Goal: Task Accomplishment & Management: Complete application form

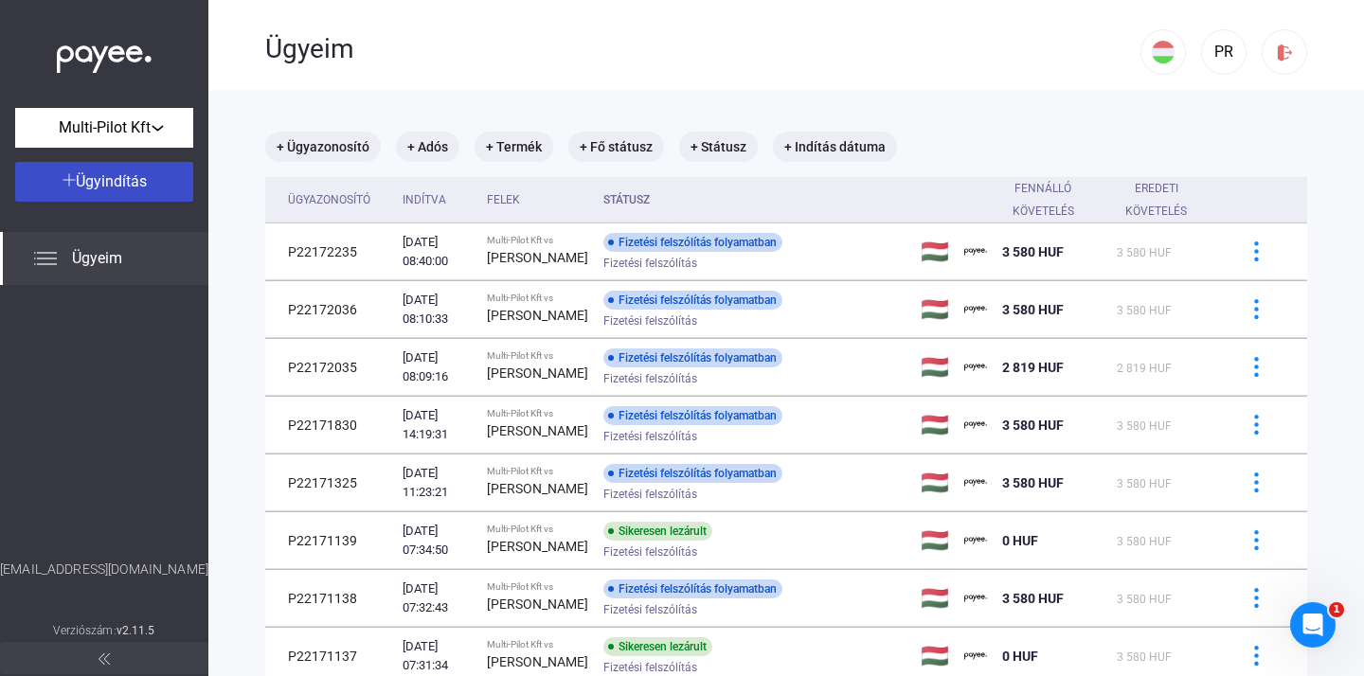
click at [140, 183] on span "Ügyindítás" at bounding box center [111, 181] width 71 height 18
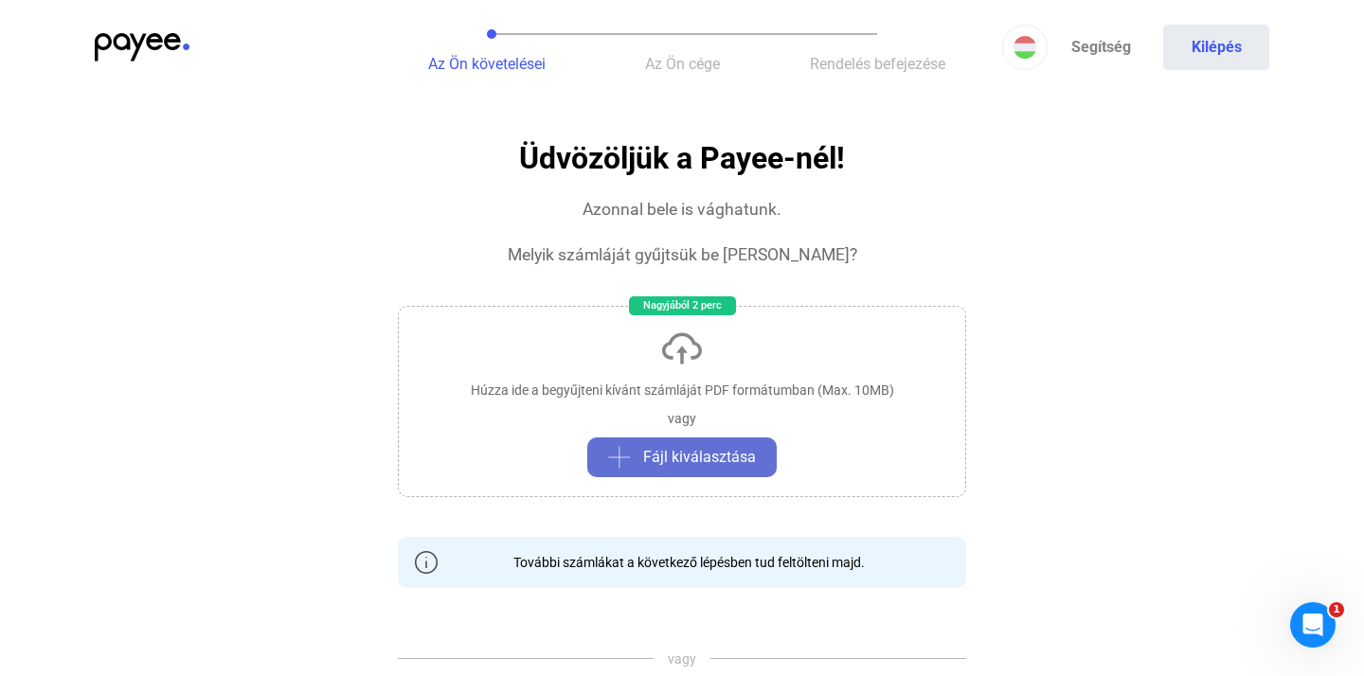
click at [697, 461] on span "Fájl kiválasztása" at bounding box center [699, 457] width 113 height 23
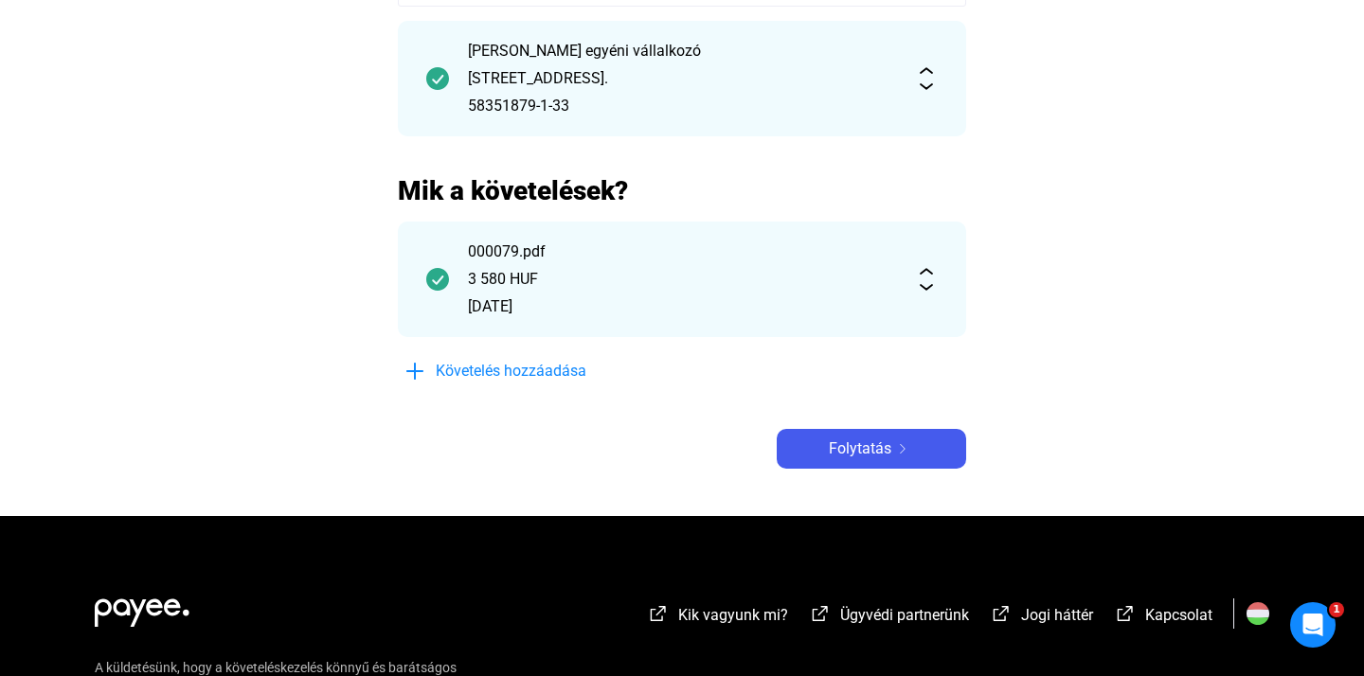
scroll to position [271, 0]
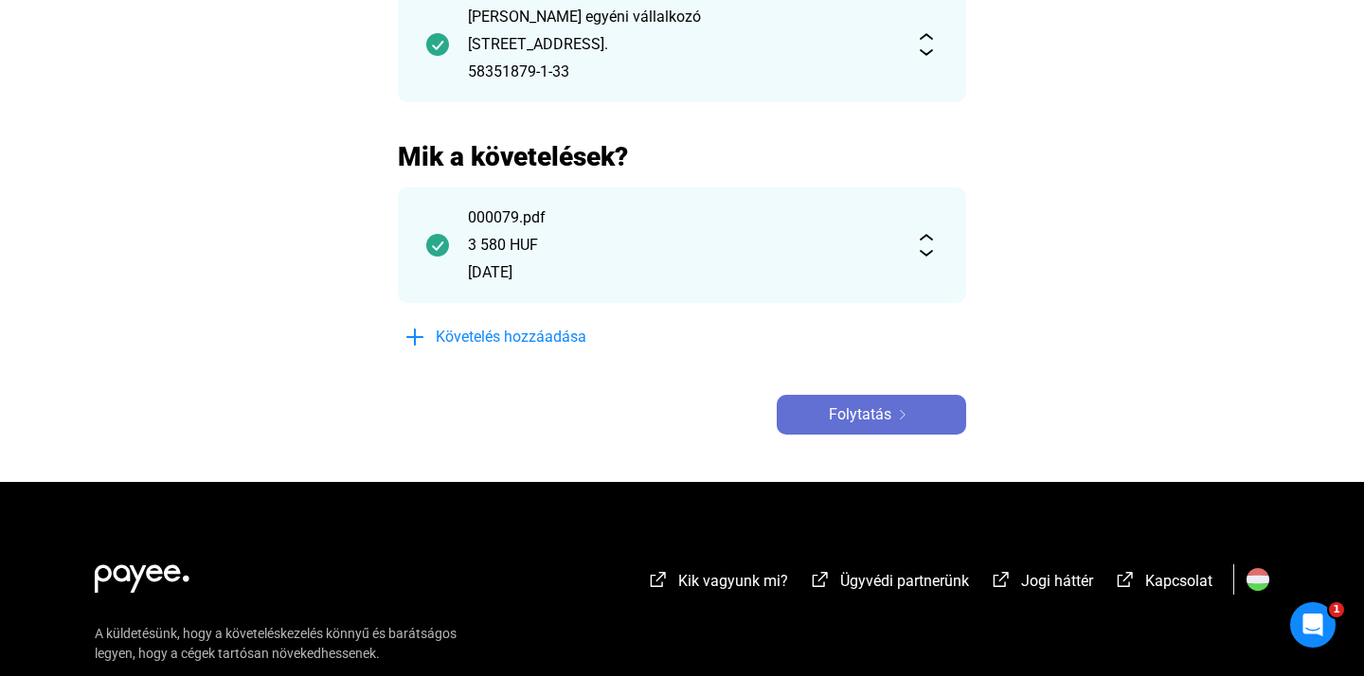
click at [862, 416] on span "Folytatás" at bounding box center [860, 414] width 62 height 23
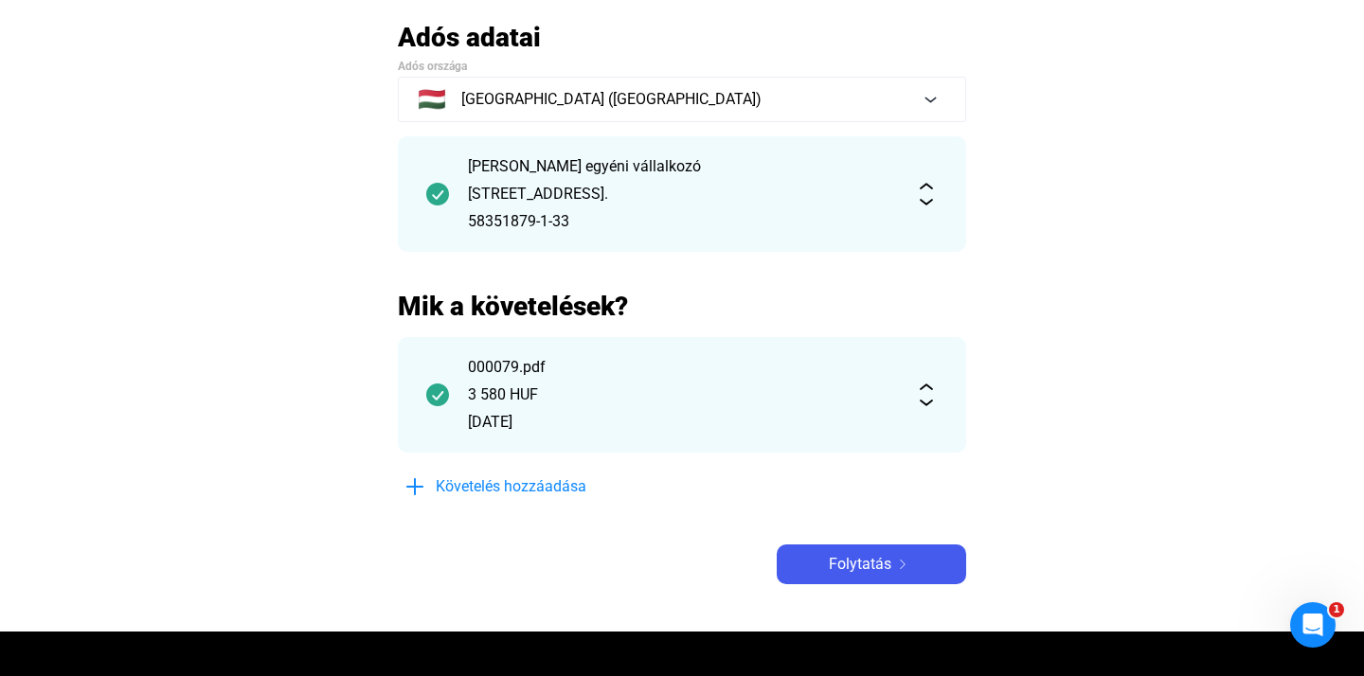
scroll to position [122, 0]
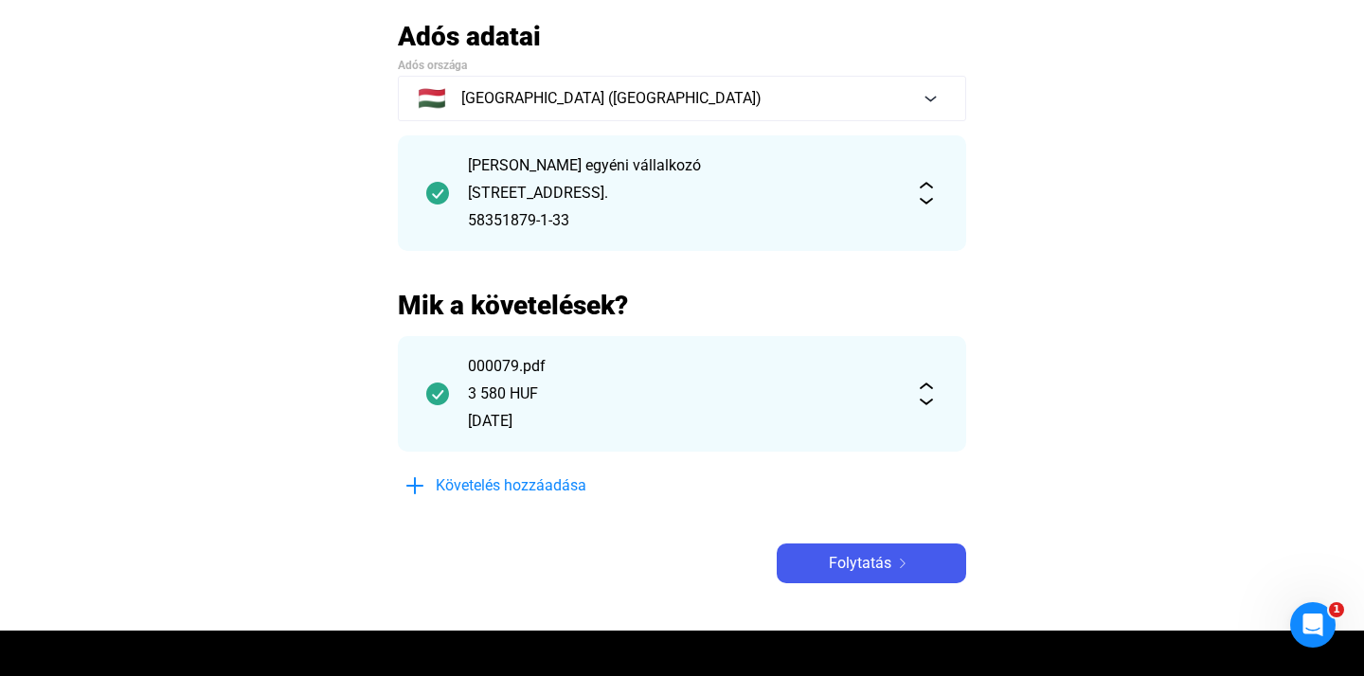
click at [918, 185] on img at bounding box center [926, 193] width 23 height 23
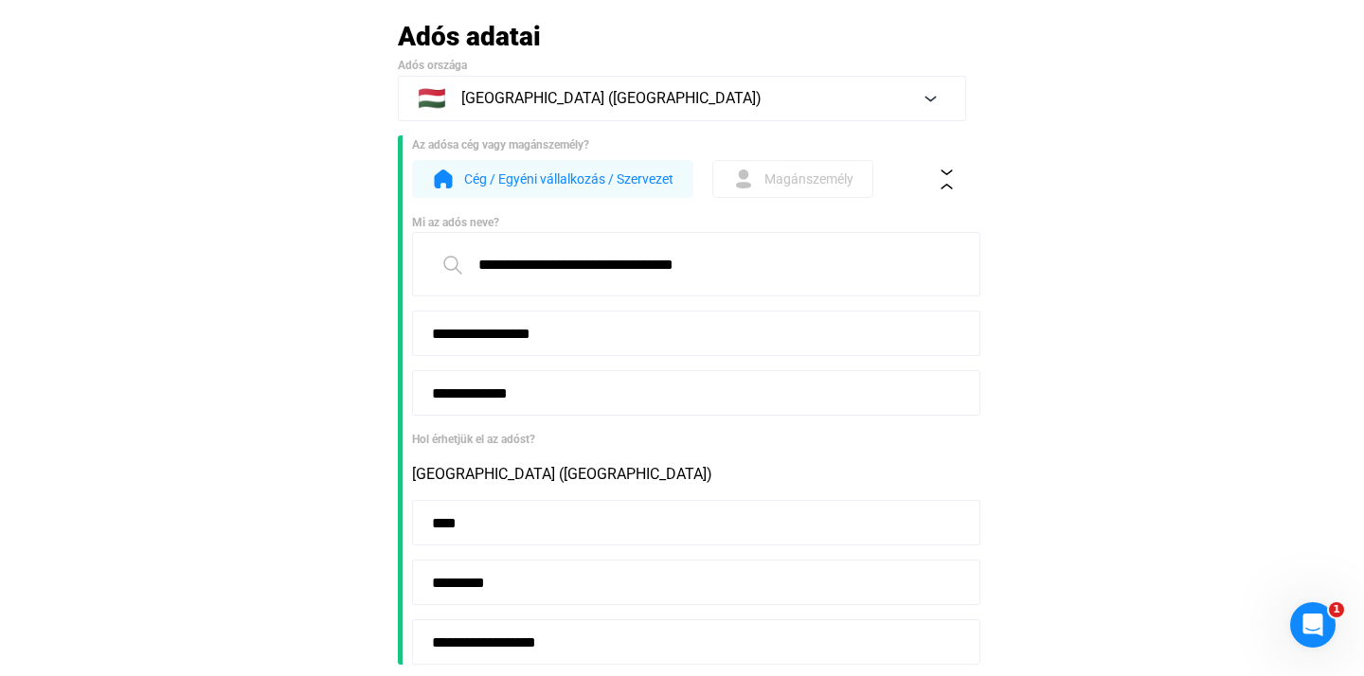
click at [772, 192] on button "Magánszemély" at bounding box center [792, 179] width 161 height 38
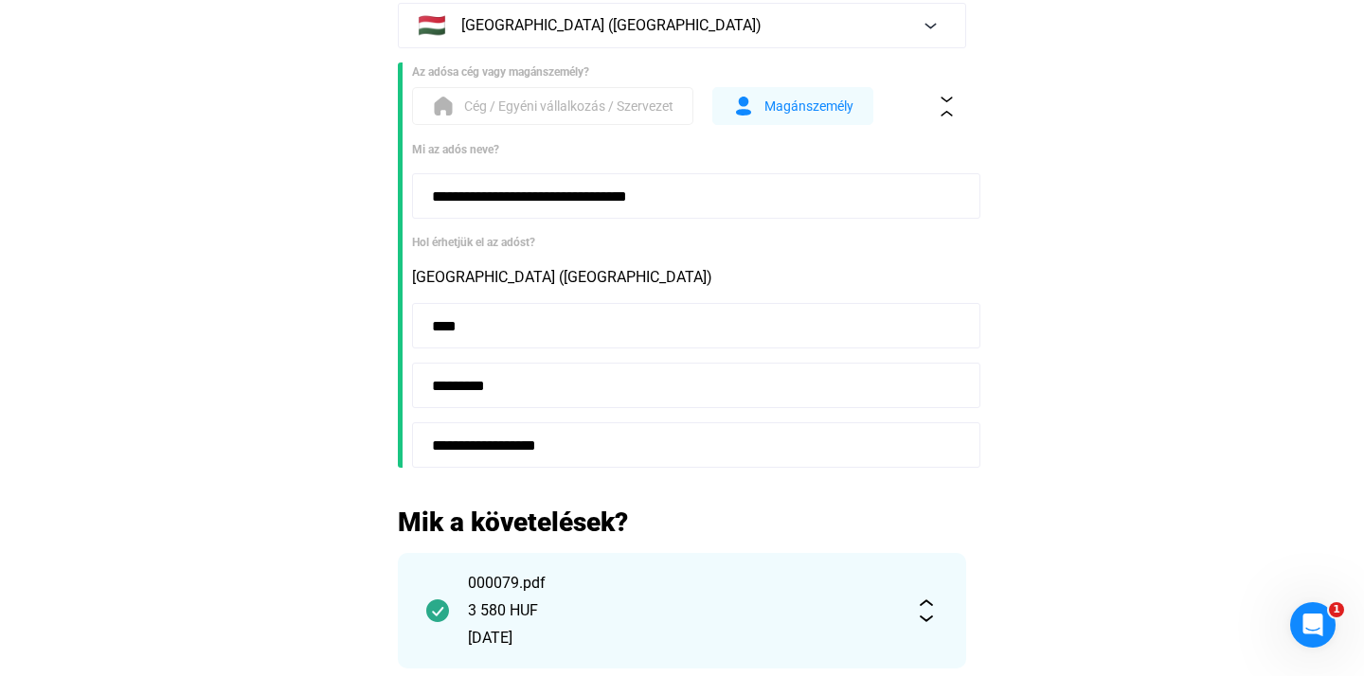
scroll to position [202, 0]
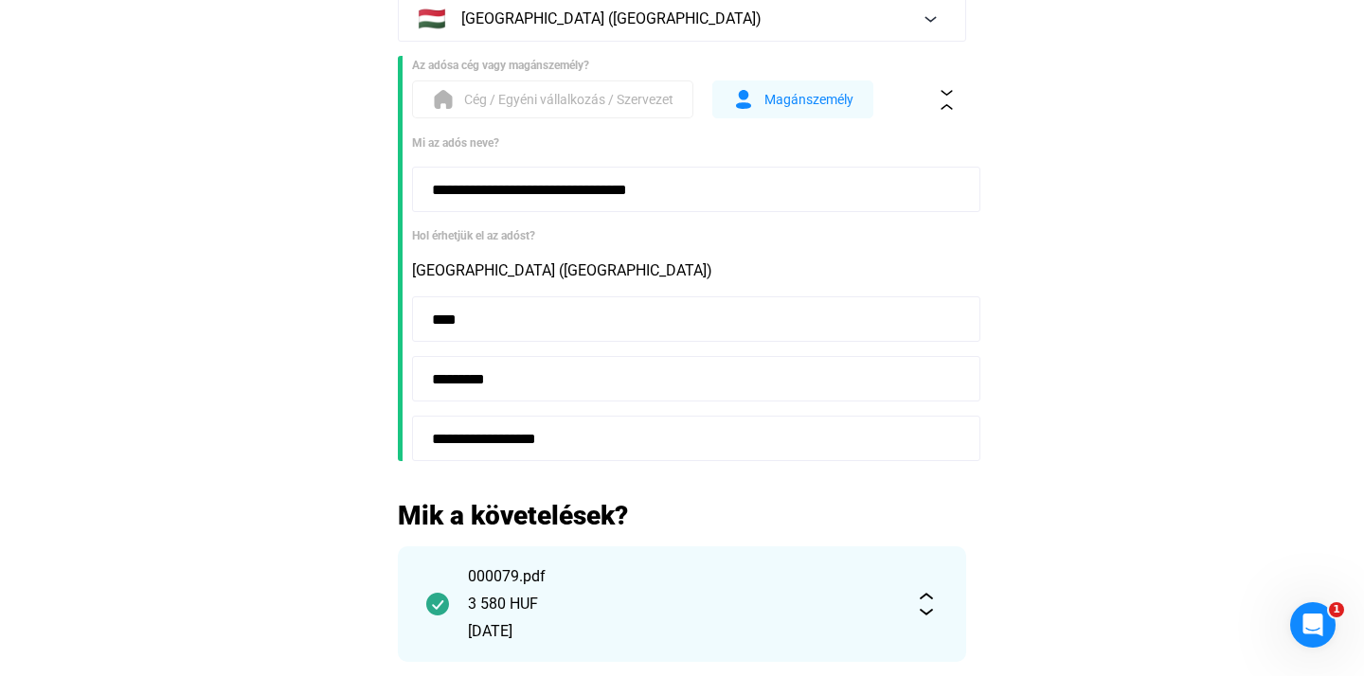
drag, startPoint x: 780, startPoint y: 198, endPoint x: 548, endPoint y: 193, distance: 232.0
click at [548, 193] on input "**********" at bounding box center [696, 189] width 568 height 45
type input "**********"
drag, startPoint x: 484, startPoint y: 325, endPoint x: 364, endPoint y: 315, distance: 120.6
paste input
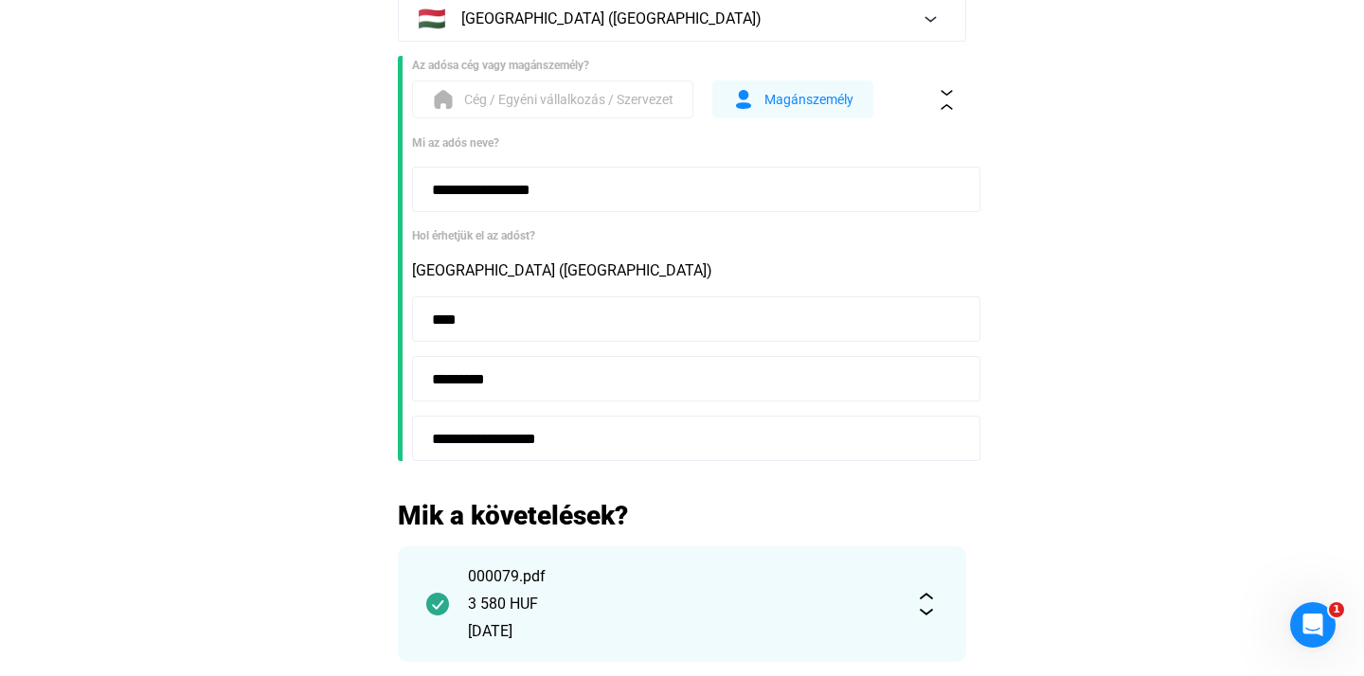
type input "****"
drag, startPoint x: 536, startPoint y: 383, endPoint x: 403, endPoint y: 380, distance: 132.6
click at [403, 380] on section "**********" at bounding box center [682, 258] width 568 height 405
paste input "*"
type input "**********"
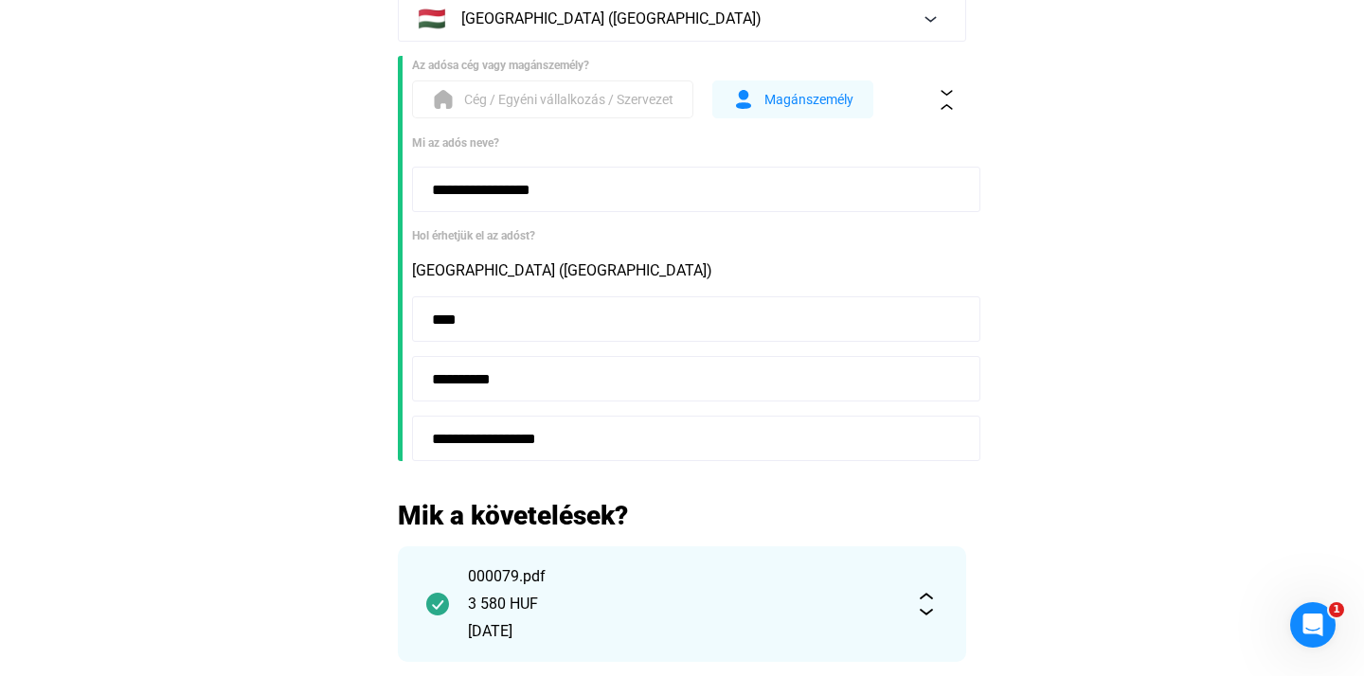
drag, startPoint x: 301, startPoint y: 440, endPoint x: 289, endPoint y: 439, distance: 12.3
paste input "******"
type input "**********"
drag, startPoint x: 1192, startPoint y: 315, endPoint x: 1181, endPoint y: 316, distance: 11.4
click at [1195, 314] on main "**********" at bounding box center [682, 390] width 1364 height 900
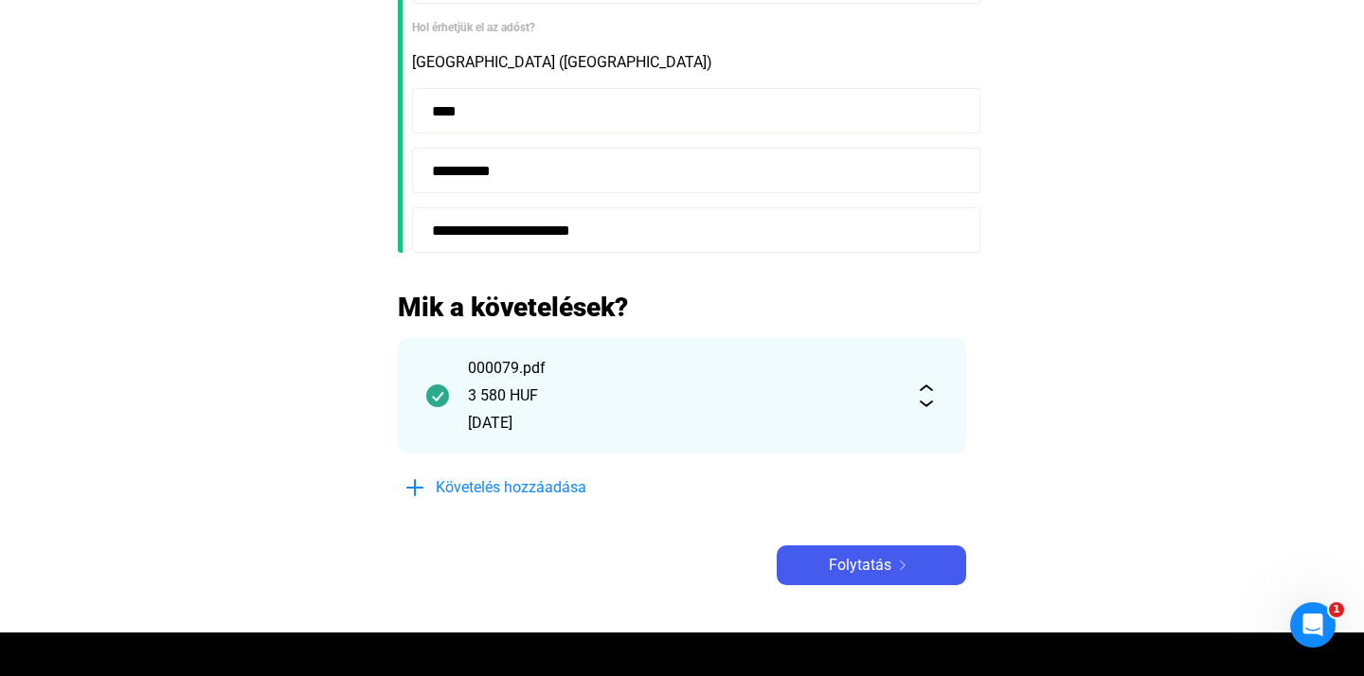
scroll to position [623, 0]
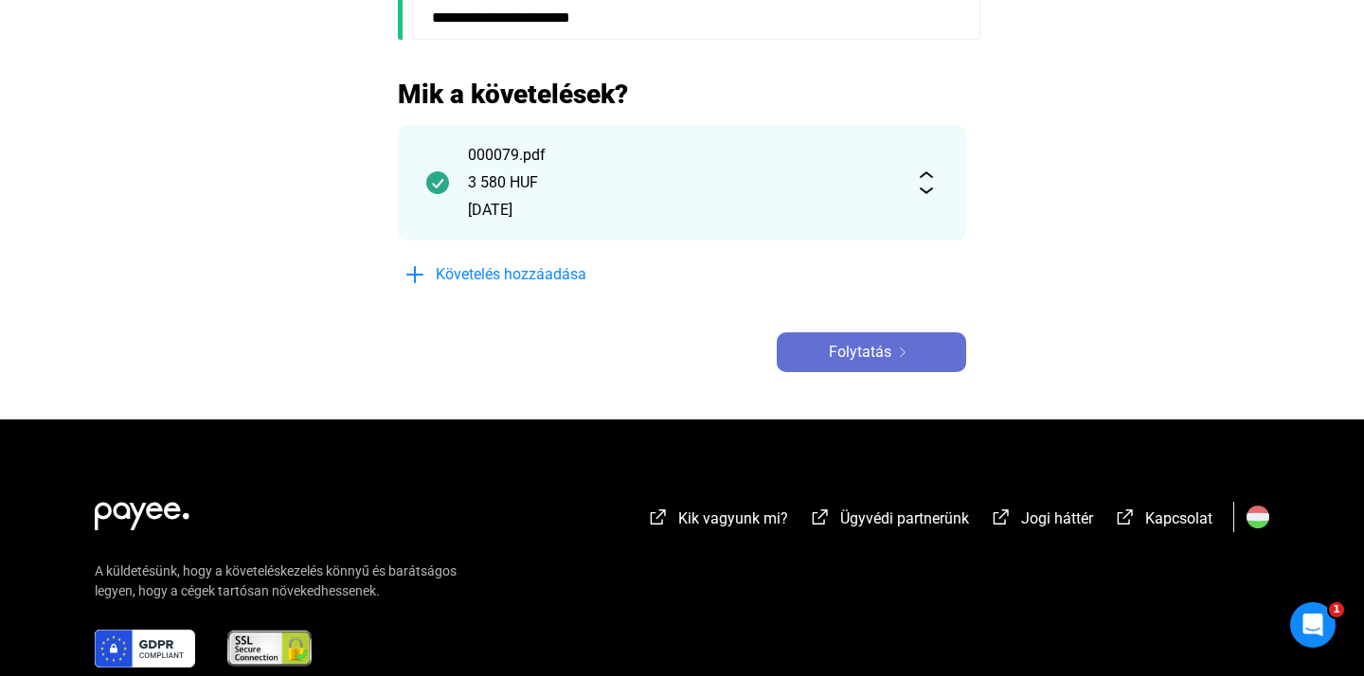
click at [887, 353] on span "Folytatás" at bounding box center [860, 352] width 62 height 23
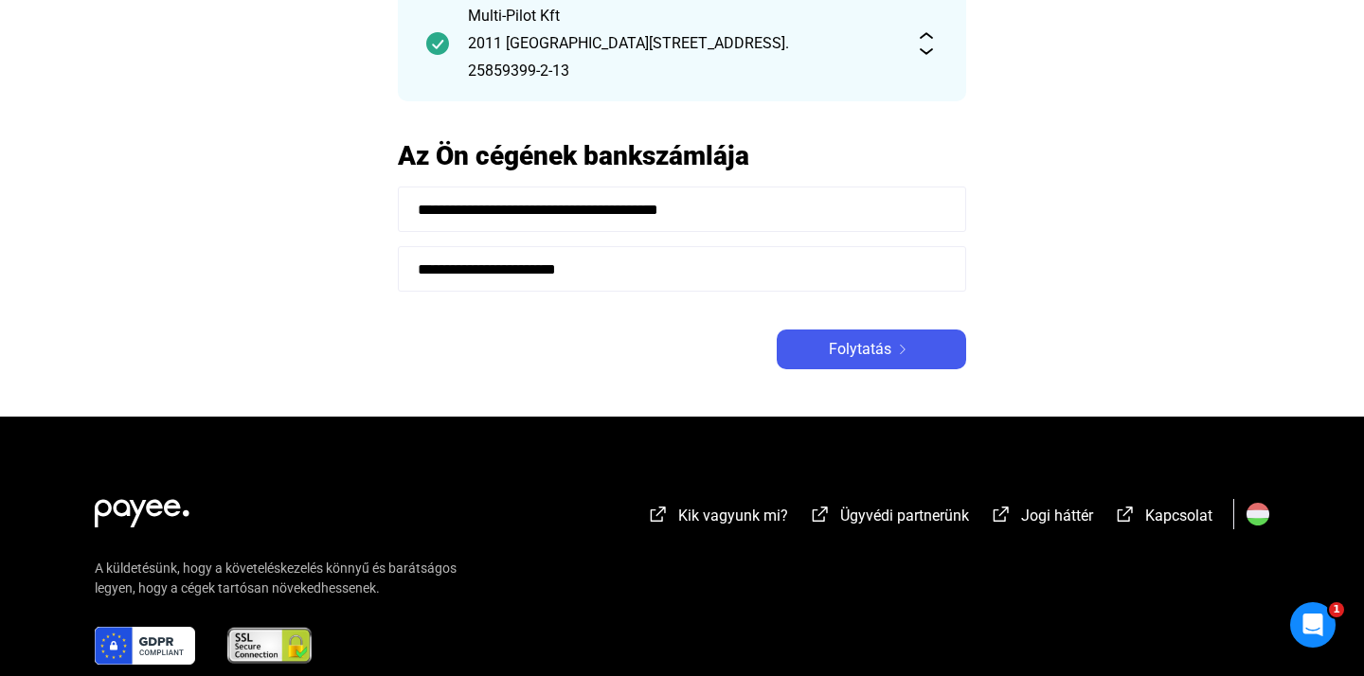
scroll to position [181, 0]
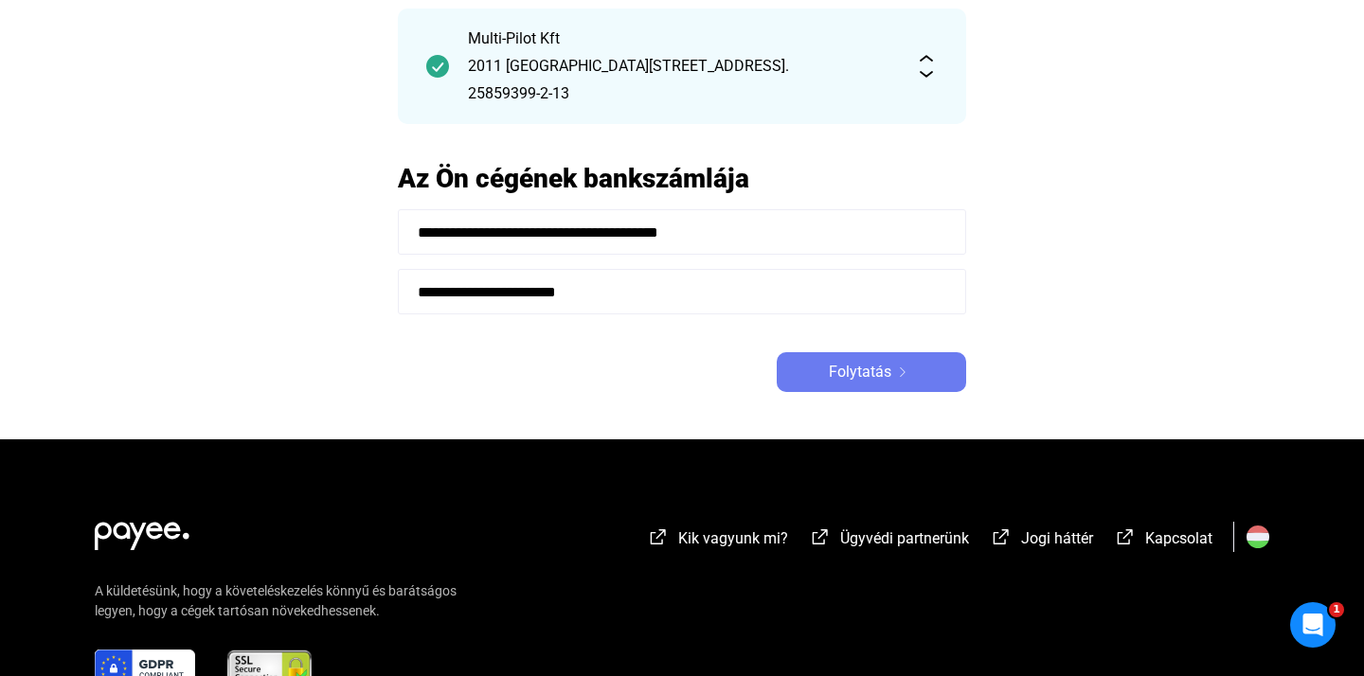
click at [881, 376] on span "Folytatás" at bounding box center [860, 372] width 62 height 23
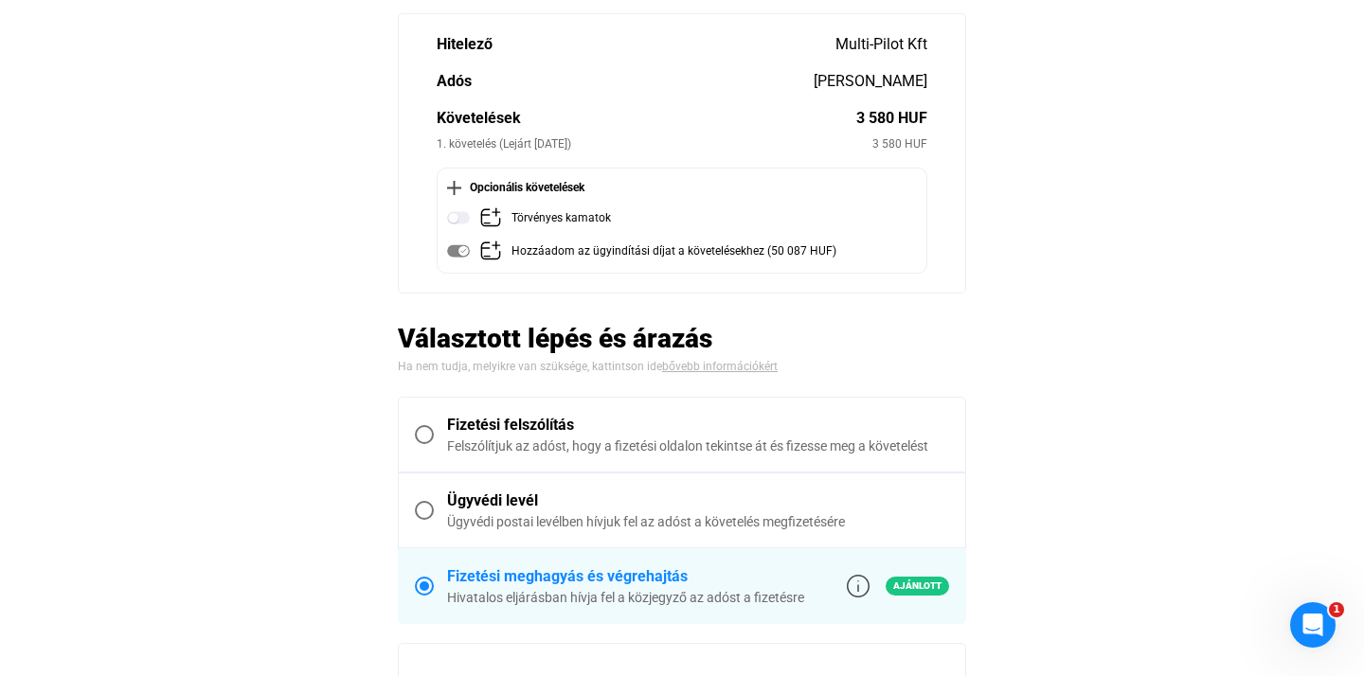
click at [425, 431] on span at bounding box center [424, 434] width 19 height 19
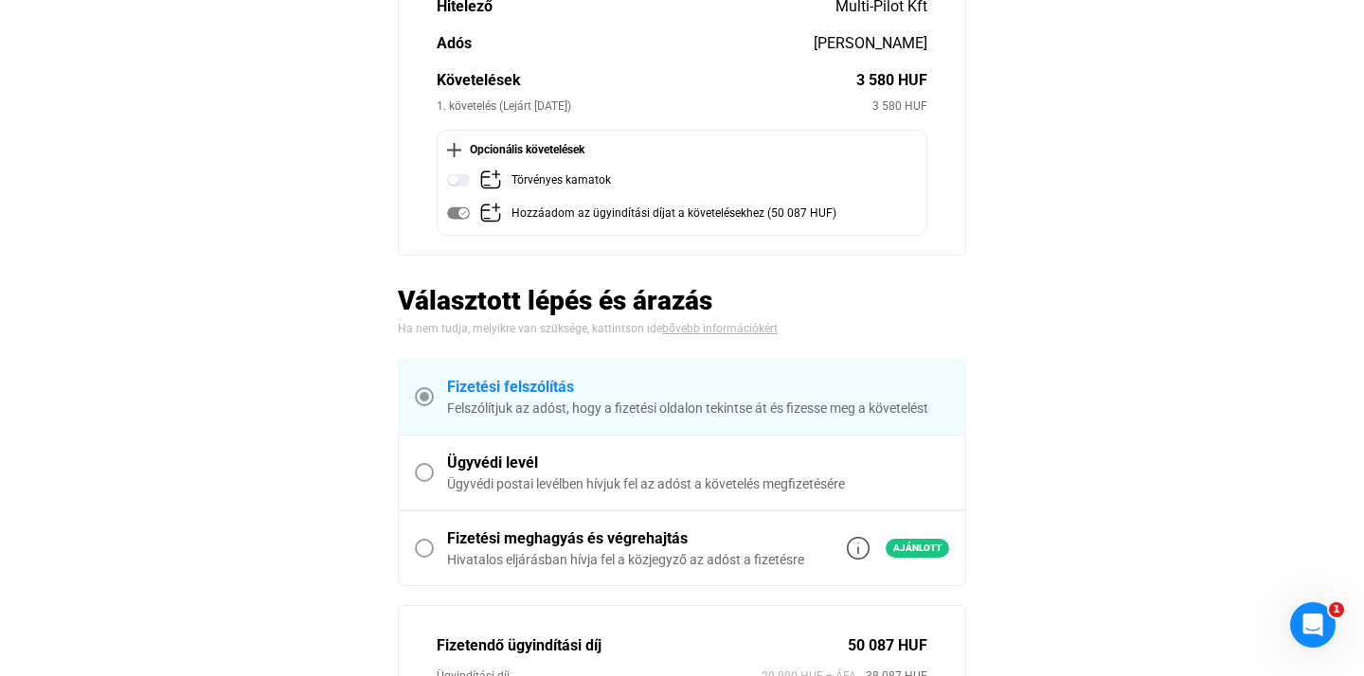
click at [421, 472] on span at bounding box center [424, 472] width 19 height 19
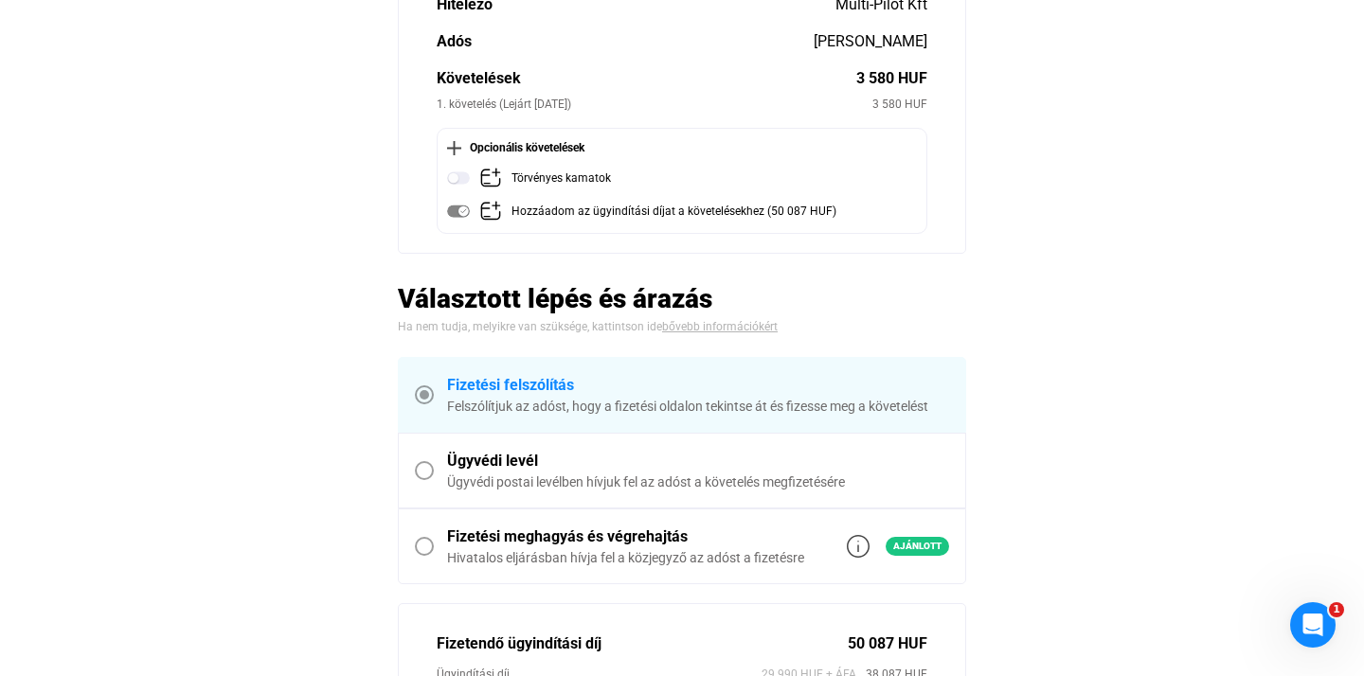
click at [421, 469] on span at bounding box center [424, 470] width 19 height 19
click at [420, 469] on span at bounding box center [424, 470] width 19 height 19
drag, startPoint x: 420, startPoint y: 469, endPoint x: 421, endPoint y: 511, distance: 42.6
click at [419, 479] on label "Ügyvédi levél Ügyvédi postai levélben hívjuk fel az adóst a követelés megfizeté…" at bounding box center [682, 471] width 566 height 74
click at [419, 546] on span at bounding box center [424, 546] width 19 height 19
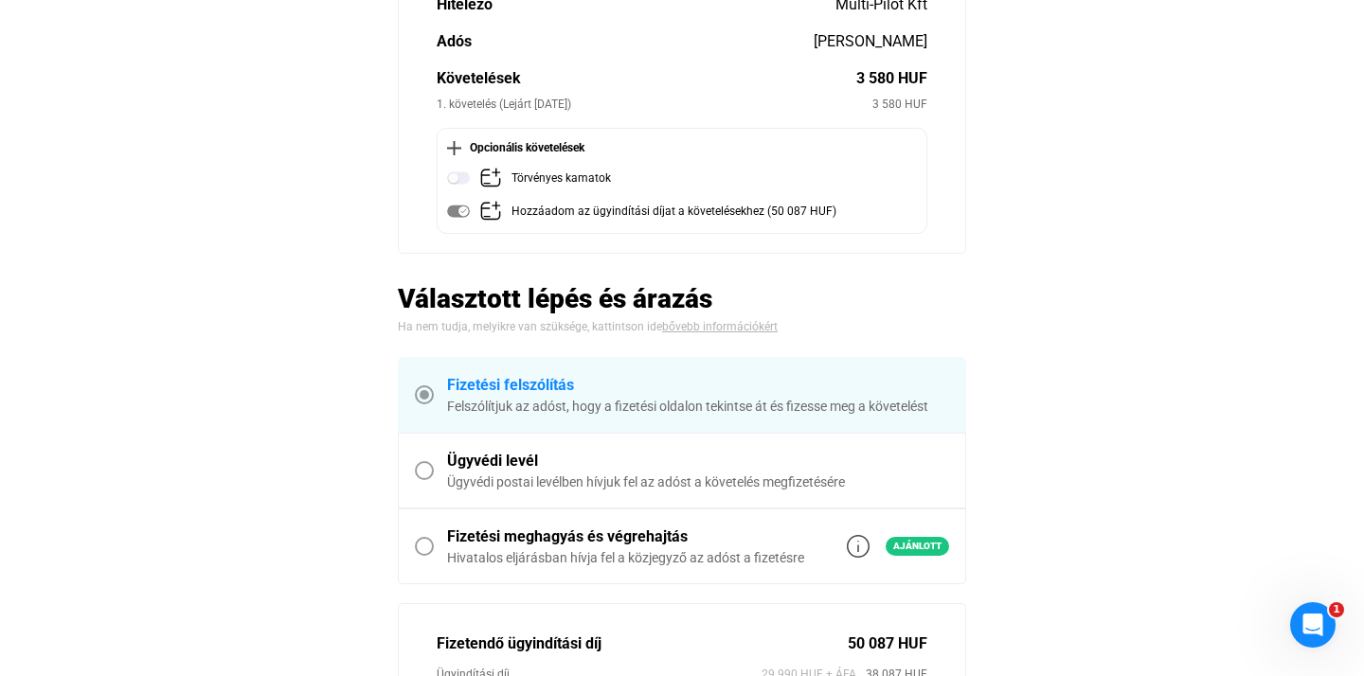
click at [419, 544] on span at bounding box center [424, 546] width 19 height 19
click at [419, 541] on span at bounding box center [424, 546] width 19 height 19
drag, startPoint x: 422, startPoint y: 466, endPoint x: 480, endPoint y: 465, distance: 57.8
click at [424, 465] on span at bounding box center [424, 470] width 19 height 19
click at [504, 462] on div "Ügyvédi levél" at bounding box center [698, 461] width 502 height 23
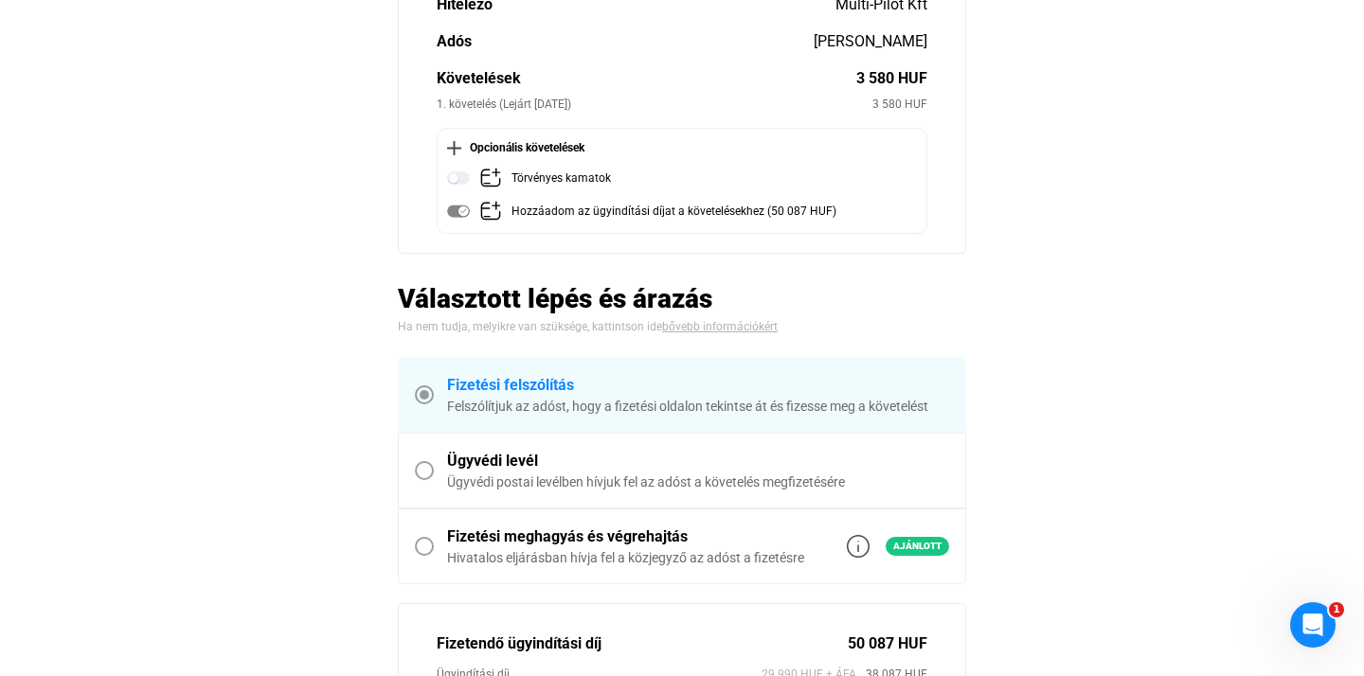
drag, startPoint x: 488, startPoint y: 542, endPoint x: 863, endPoint y: 181, distance: 520.3
click at [491, 539] on div "Fizetési meghagyás és végrehajtás" at bounding box center [625, 537] width 357 height 23
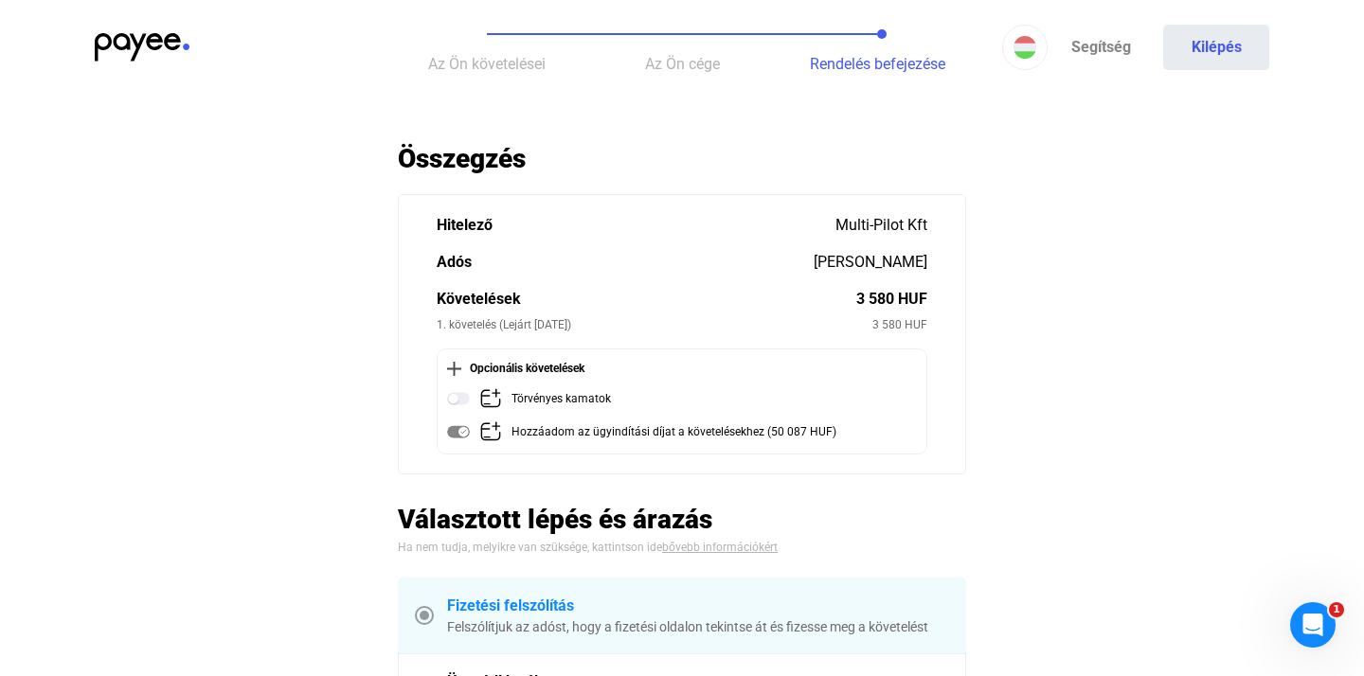
scroll to position [0, 0]
